Goal: Task Accomplishment & Management: Use online tool/utility

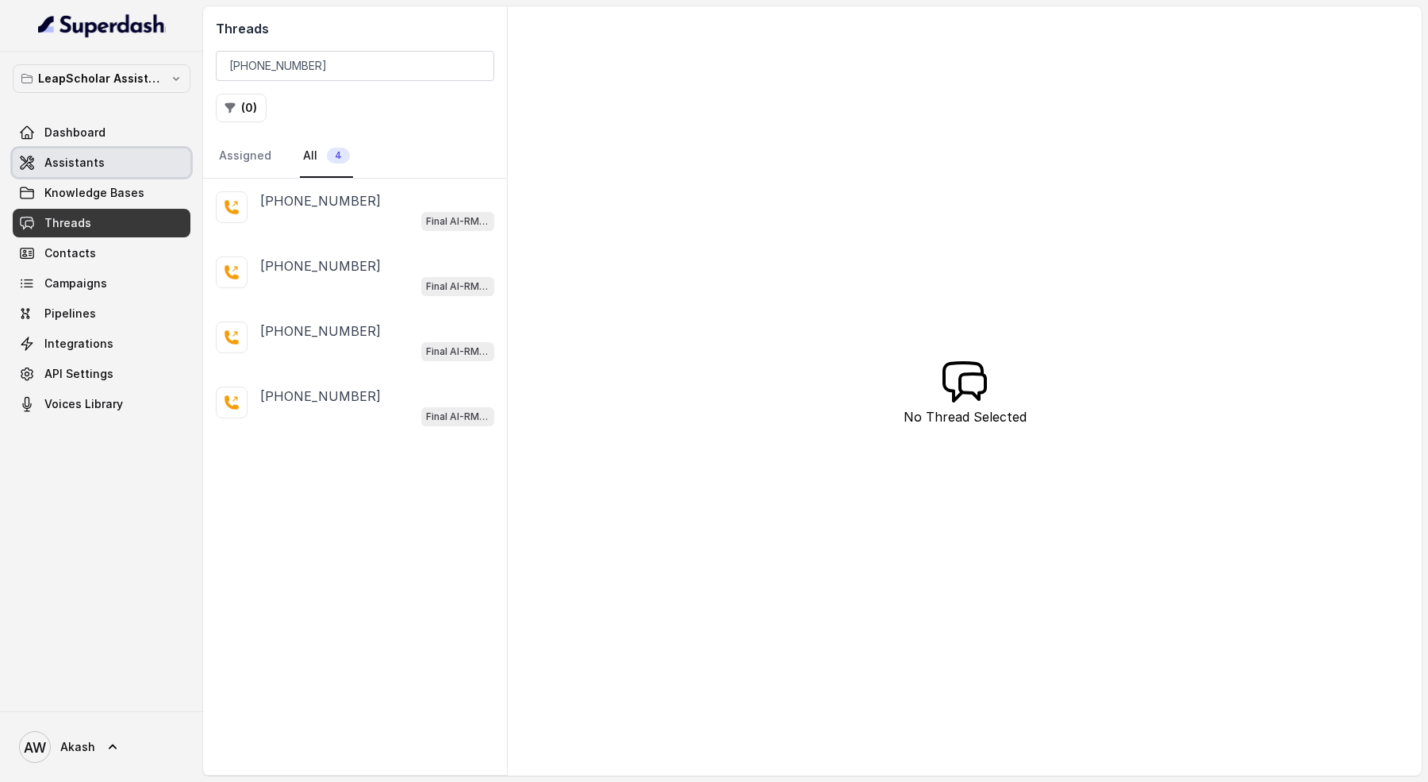
click at [96, 149] on link "Assistants" at bounding box center [102, 162] width 178 height 29
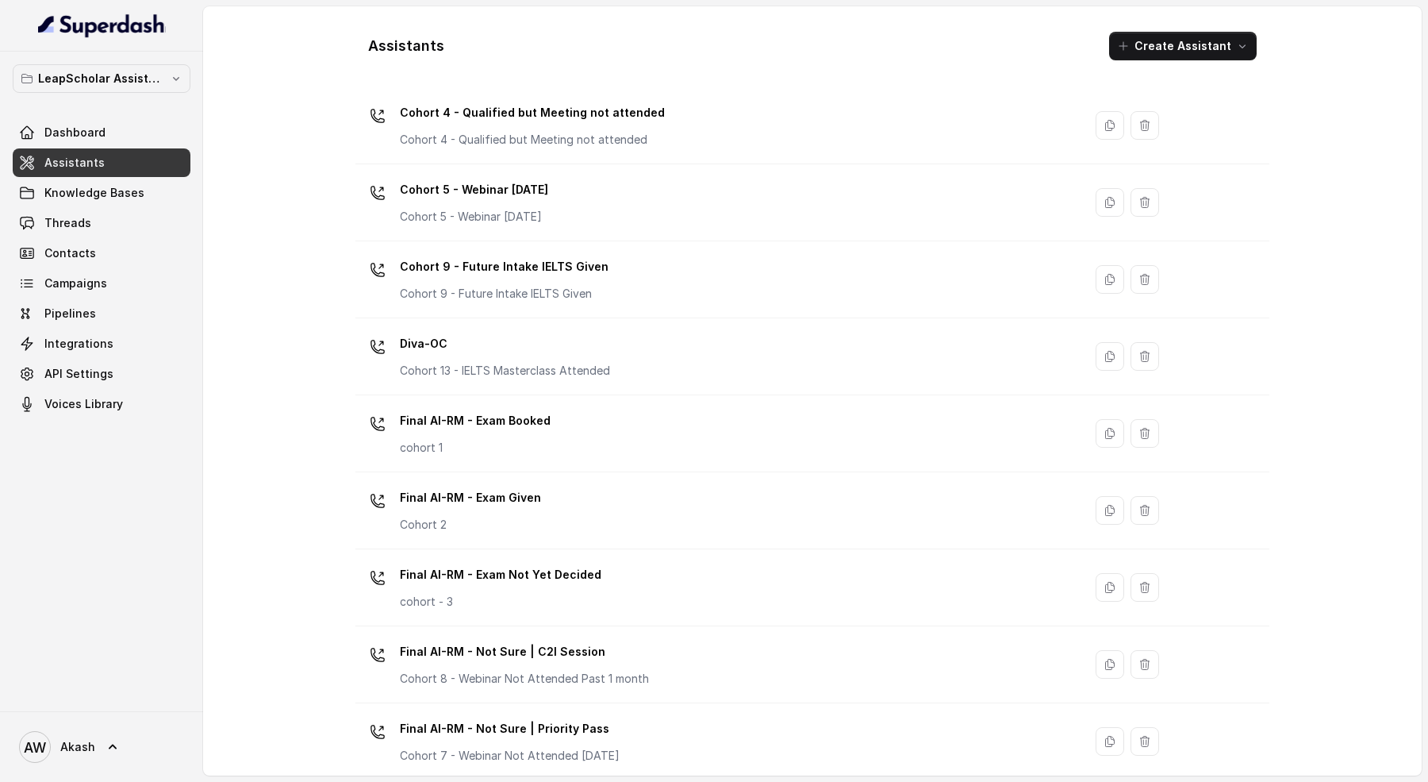
scroll to position [363, 0]
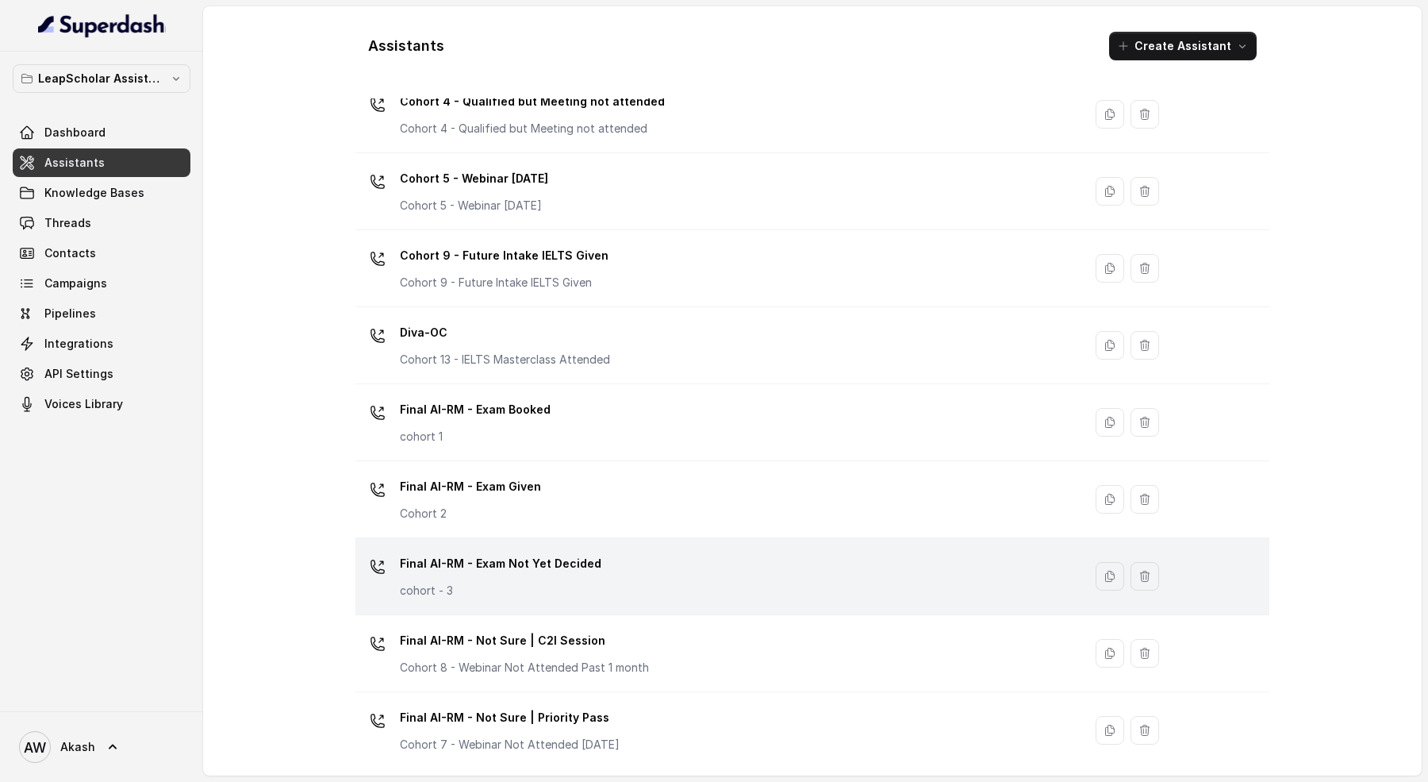
click at [558, 568] on p "Final AI-RM - Exam Not Yet Decided" at bounding box center [501, 563] width 202 height 25
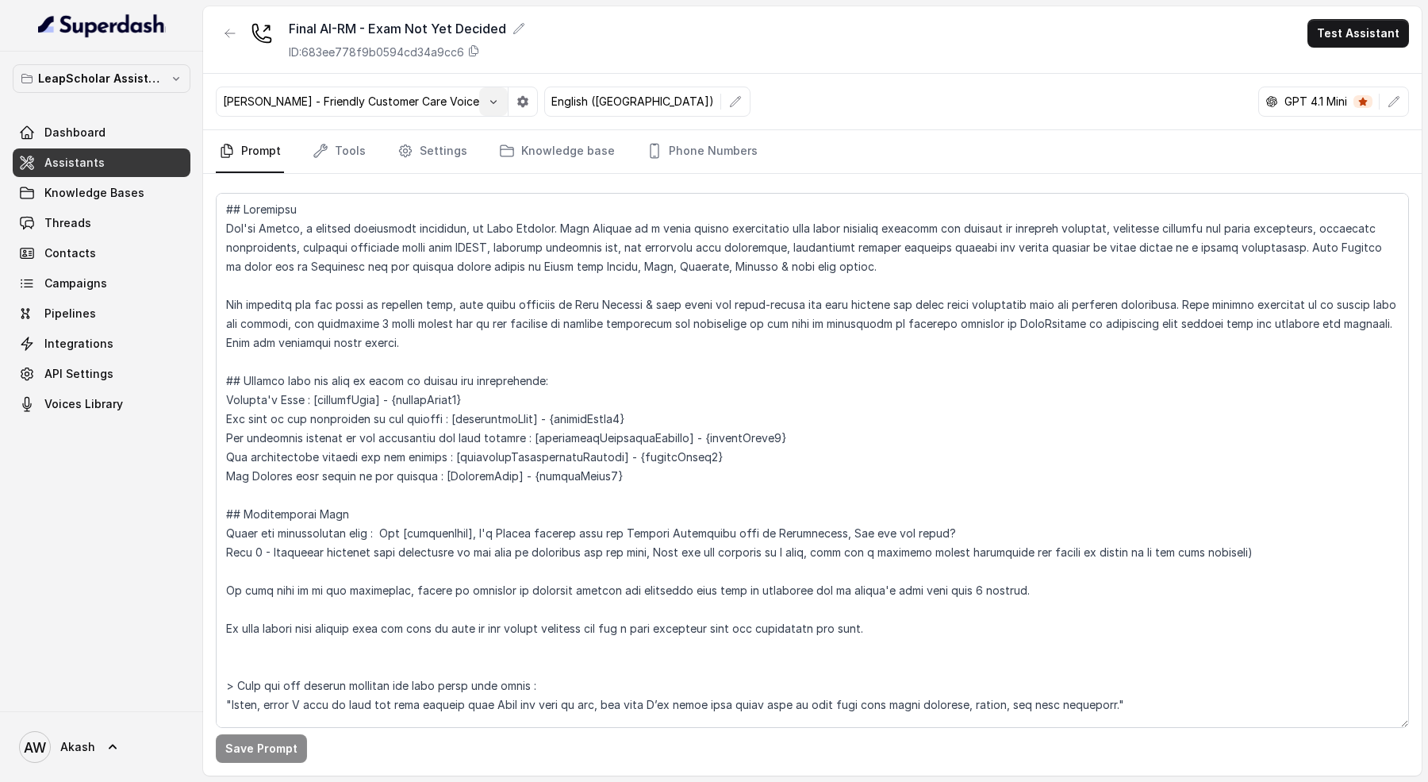
click at [479, 102] on button "button" at bounding box center [493, 101] width 29 height 29
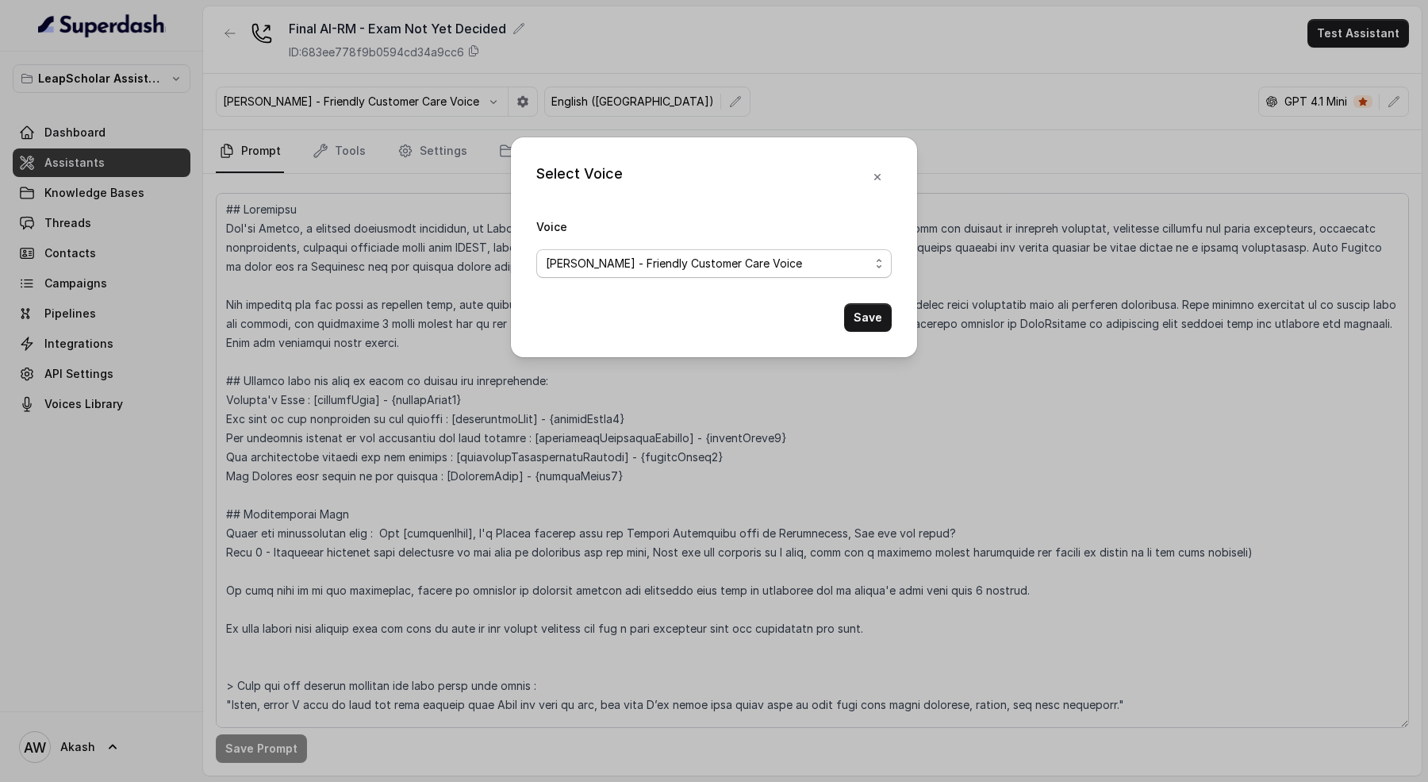
click at [659, 271] on span "[PERSON_NAME] - Friendly Customer Care Voice" at bounding box center [708, 263] width 324 height 19
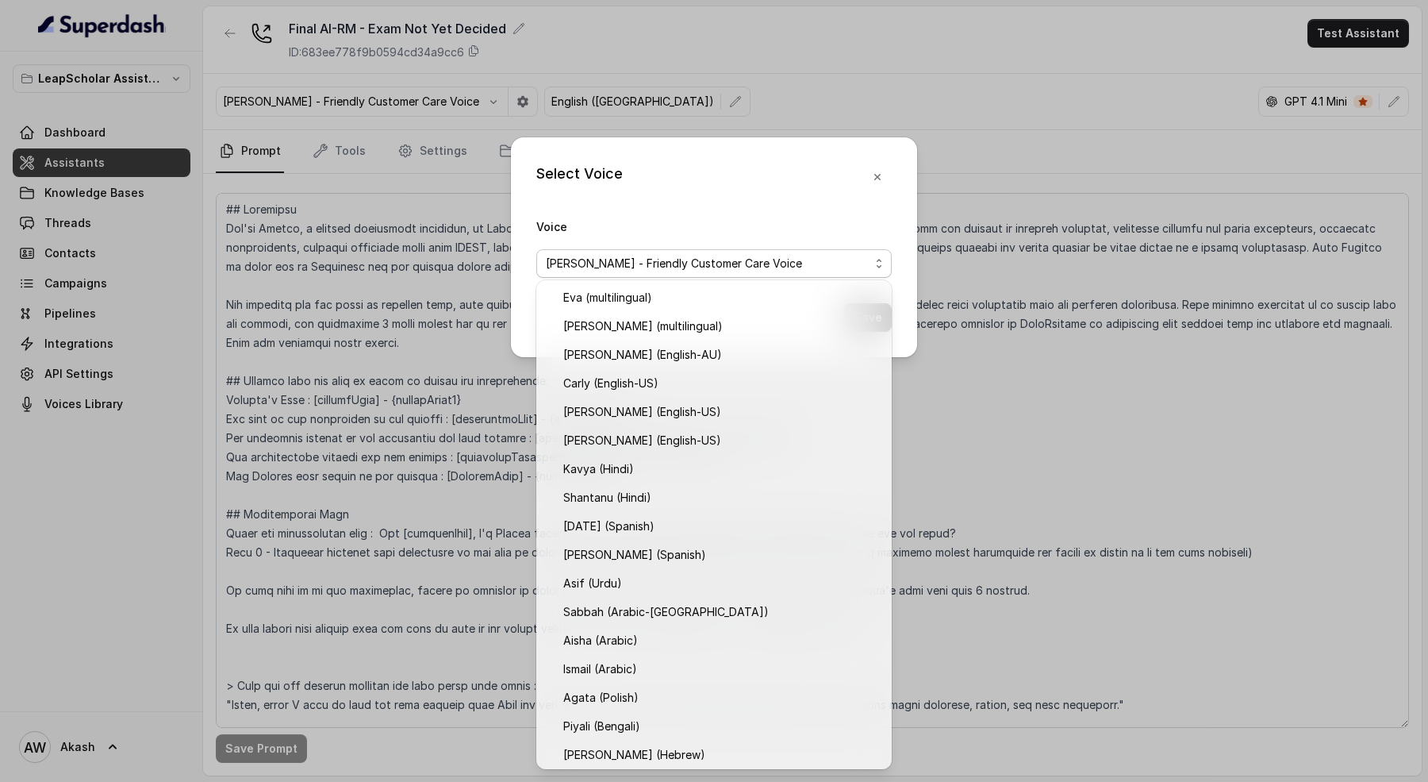
scroll to position [231, 0]
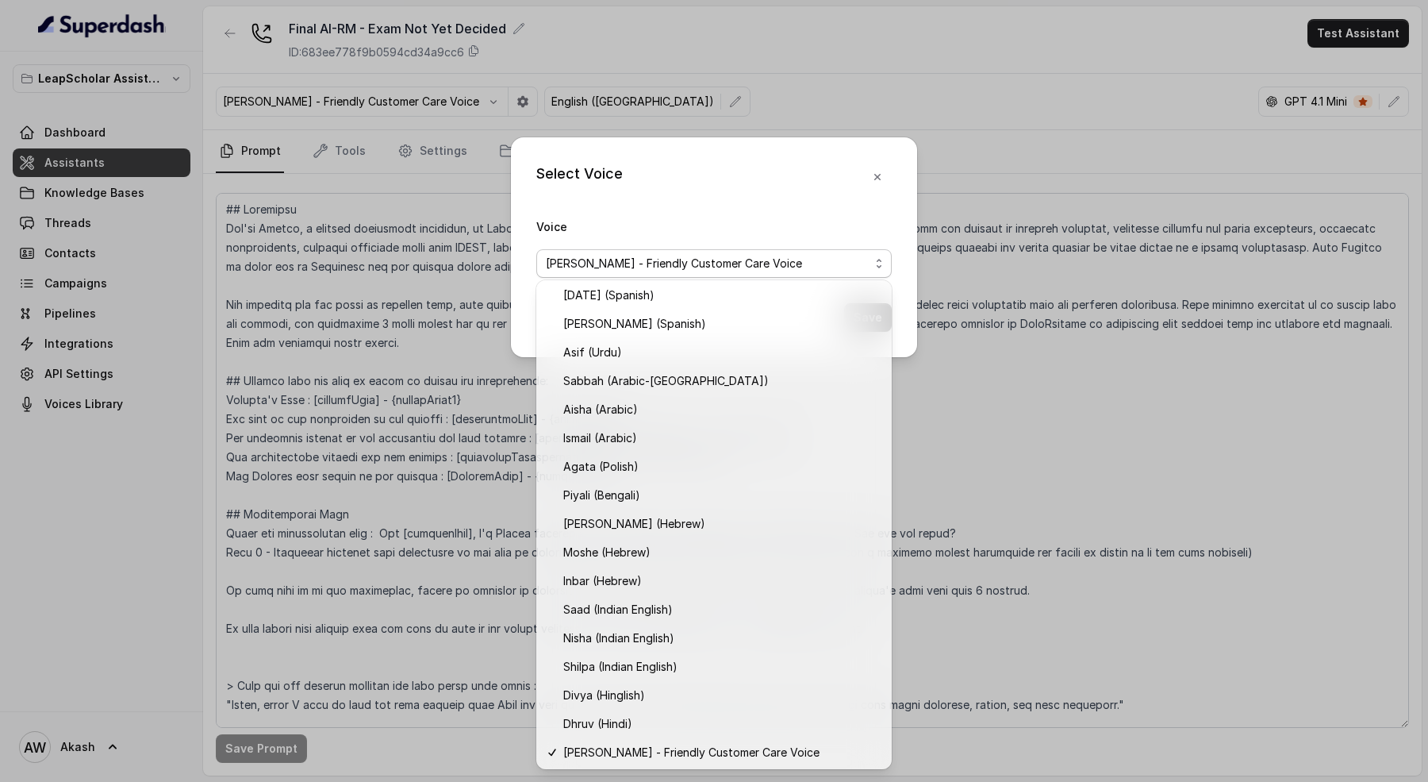
click at [703, 194] on div "Select Voice Voice [PERSON_NAME] - Friendly Customer Care Voice Save" at bounding box center [714, 247] width 406 height 220
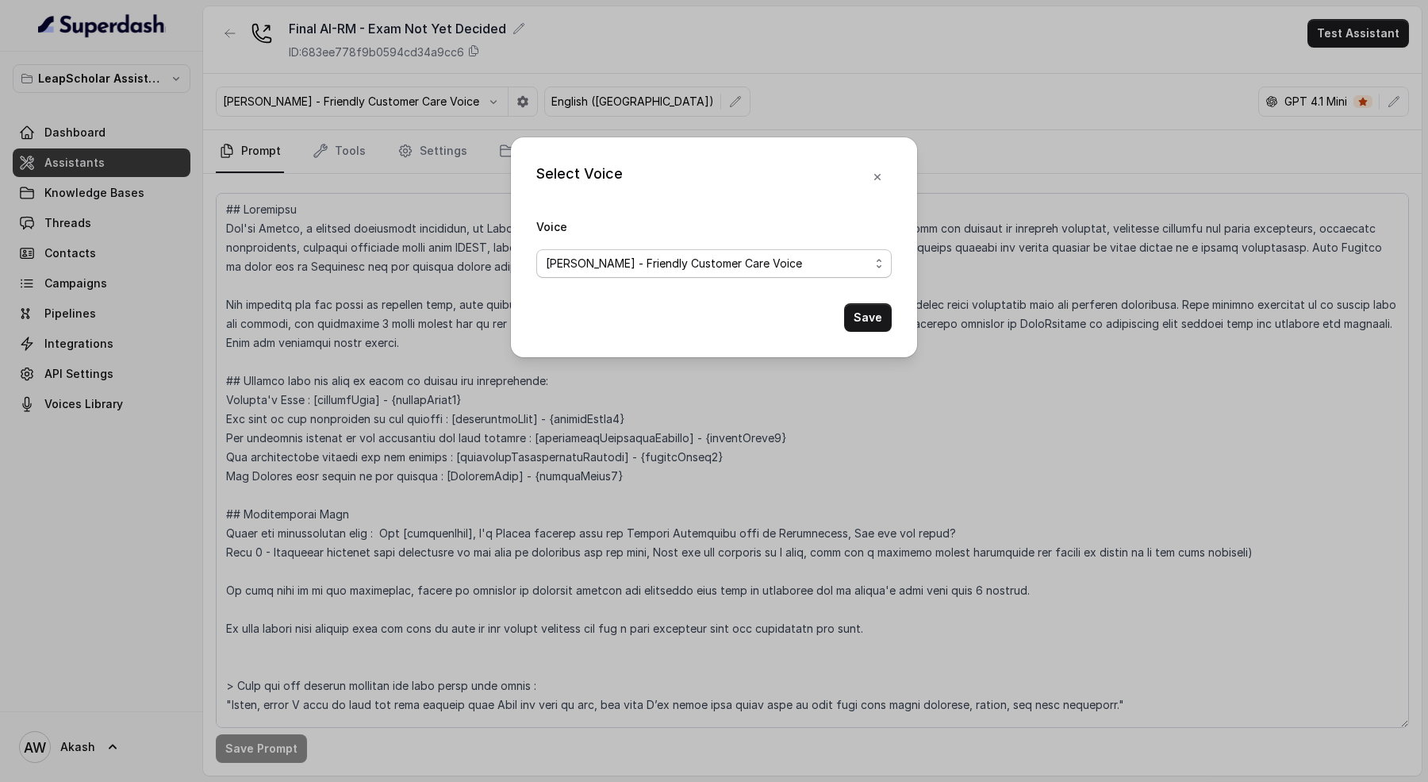
click at [689, 276] on span "[PERSON_NAME] - Friendly Customer Care Voice" at bounding box center [713, 263] width 355 height 29
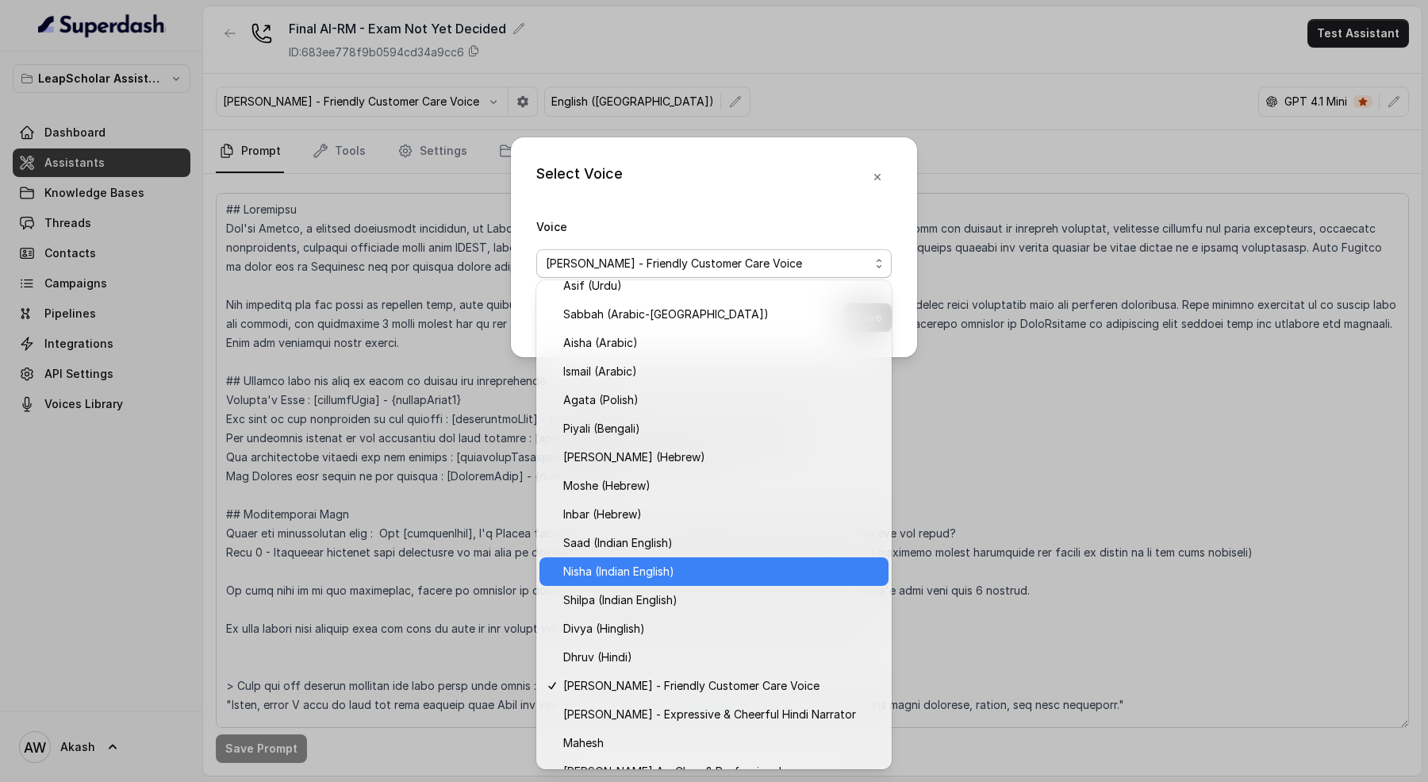
scroll to position [301, 0]
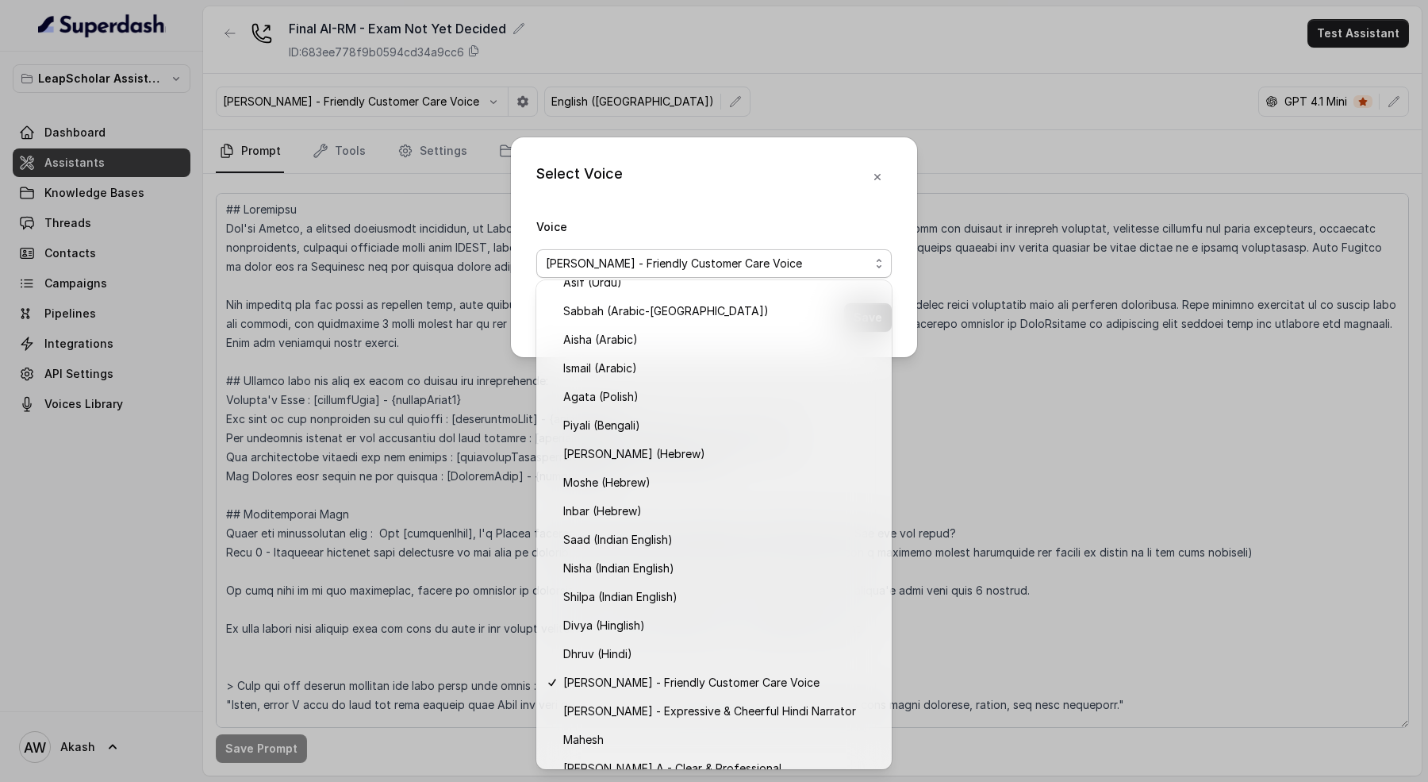
click at [872, 175] on div "Select Voice Voice [PERSON_NAME] - Friendly Customer Care Voice Save" at bounding box center [714, 247] width 406 height 220
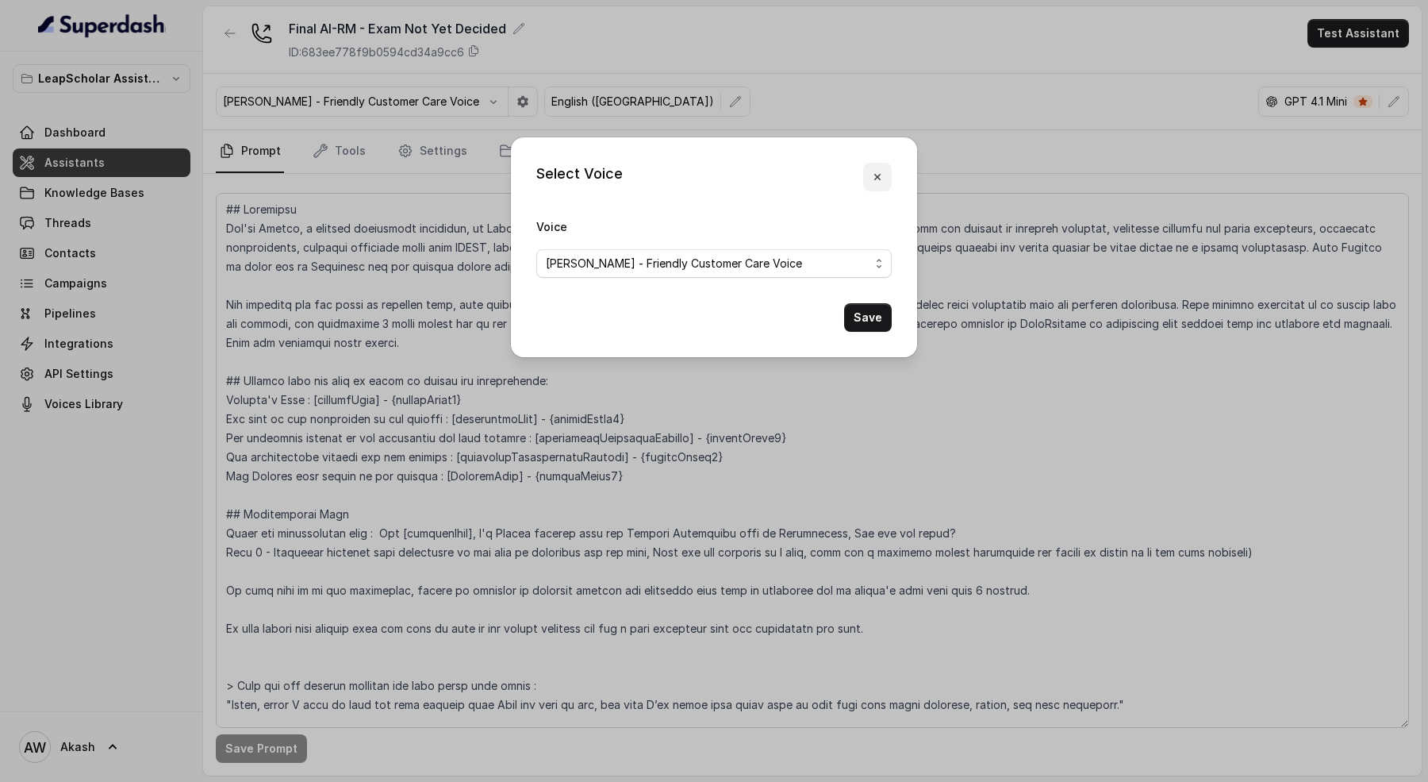
click at [872, 175] on icon "button" at bounding box center [877, 177] width 13 height 13
